Goal: Task Accomplishment & Management: Manage account settings

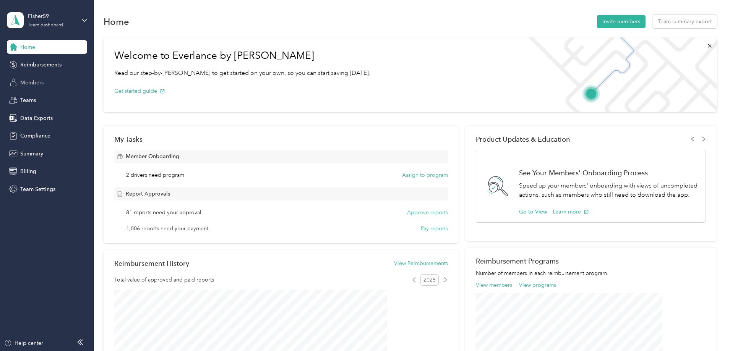
click at [33, 81] on span "Members" at bounding box center [31, 83] width 23 height 8
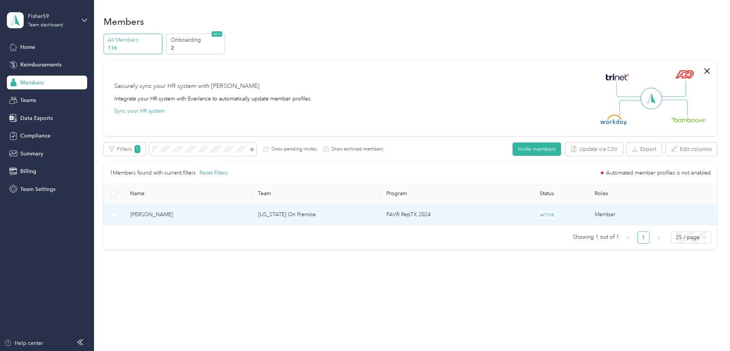
click at [246, 216] on span "[PERSON_NAME]" at bounding box center [188, 215] width 116 height 8
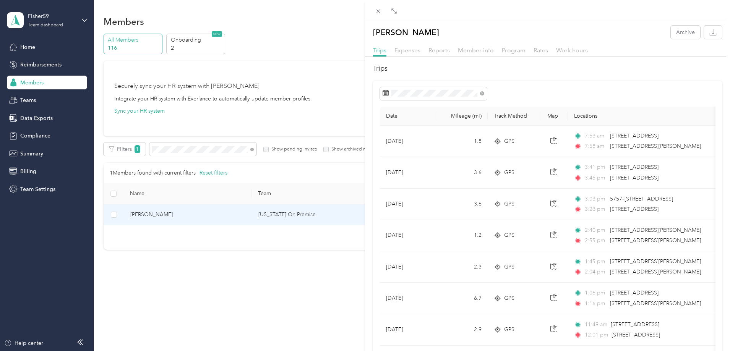
click at [219, 147] on div "[PERSON_NAME] Archive Trips Expenses Reports Member info Program Rates Work hou…" at bounding box center [365, 175] width 730 height 351
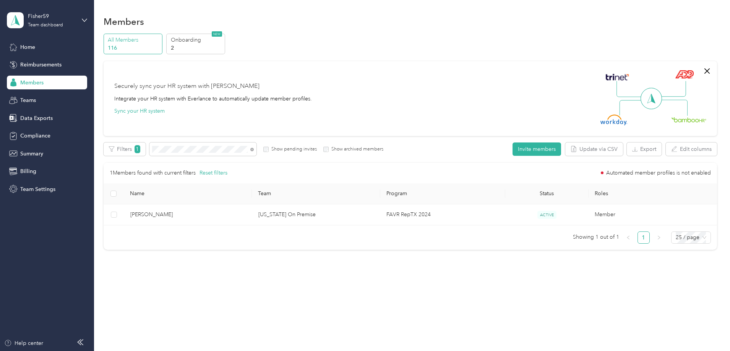
click at [219, 148] on div at bounding box center [365, 175] width 730 height 351
drag, startPoint x: 219, startPoint y: 148, endPoint x: 172, endPoint y: 148, distance: 47.8
click at [172, 148] on div "Filters 1 Show pending invites Show archived members" at bounding box center [244, 149] width 280 height 13
click at [254, 150] on icon at bounding box center [251, 149] width 3 height 3
